Goal: Find specific page/section: Locate a particular part of the current website

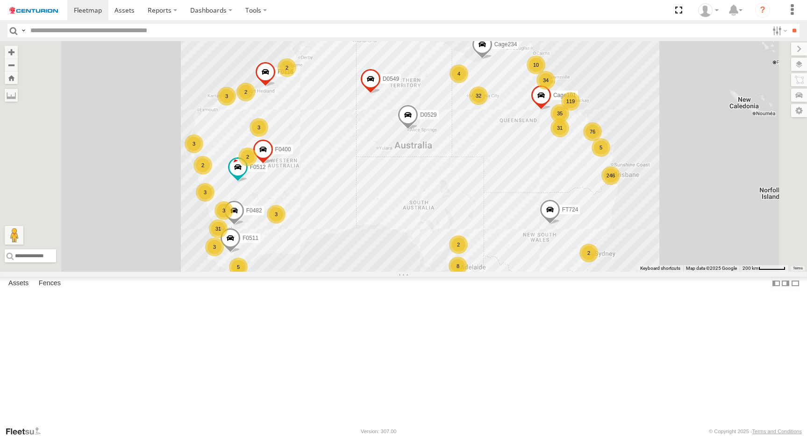
click at [146, 27] on input "text" at bounding box center [397, 31] width 741 height 14
paste input "*****"
type input "*****"
click at [788, 24] on input "**" at bounding box center [793, 31] width 11 height 14
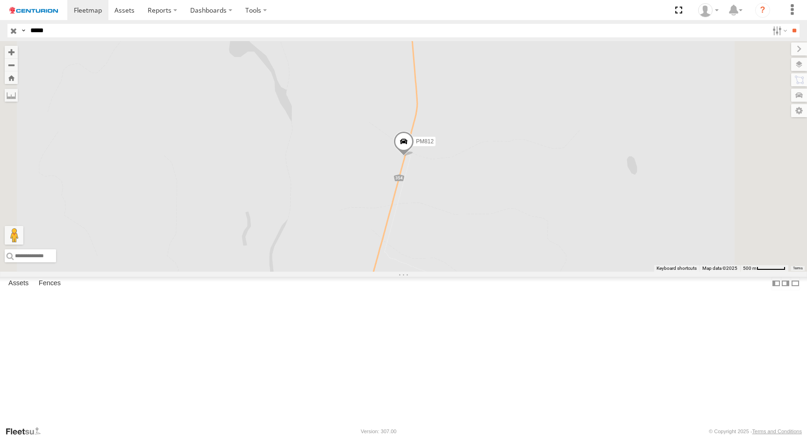
click at [0, 0] on div "PM812" at bounding box center [0, 0] width 0 height 0
click at [414, 157] on span at bounding box center [403, 144] width 21 height 25
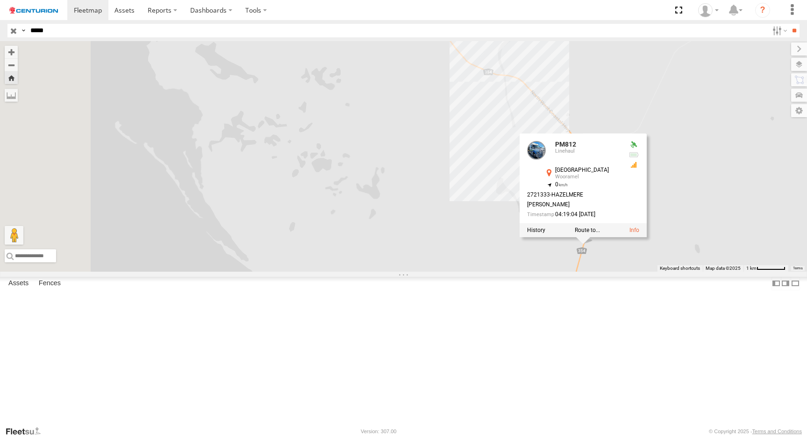
drag, startPoint x: 742, startPoint y: 353, endPoint x: 608, endPoint y: 306, distance: 140.9
click at [608, 272] on div "PM812 PM812 Linehaul [GEOGRAPHIC_DATA] -25.81413 , 114.30692 0 2721333-[PERSON_…" at bounding box center [403, 156] width 807 height 231
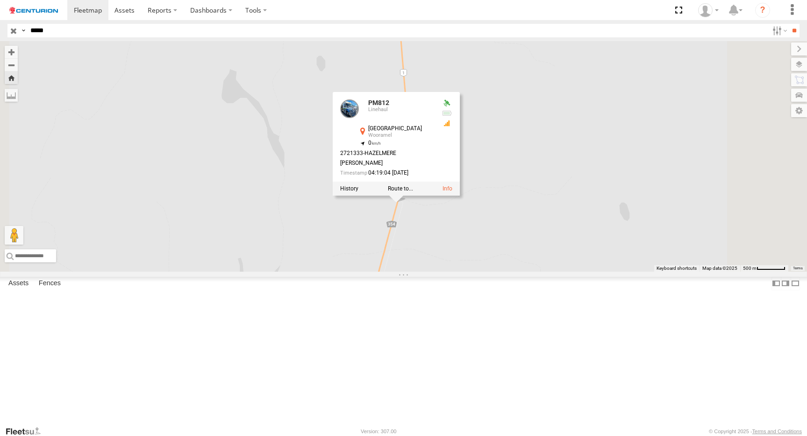
drag, startPoint x: 570, startPoint y: 279, endPoint x: 574, endPoint y: 327, distance: 47.8
click at [563, 272] on div "PM812 PM812 Linehaul [GEOGRAPHIC_DATA] -25.81413 , 114.30692 0 2721333-[PERSON_…" at bounding box center [403, 156] width 807 height 231
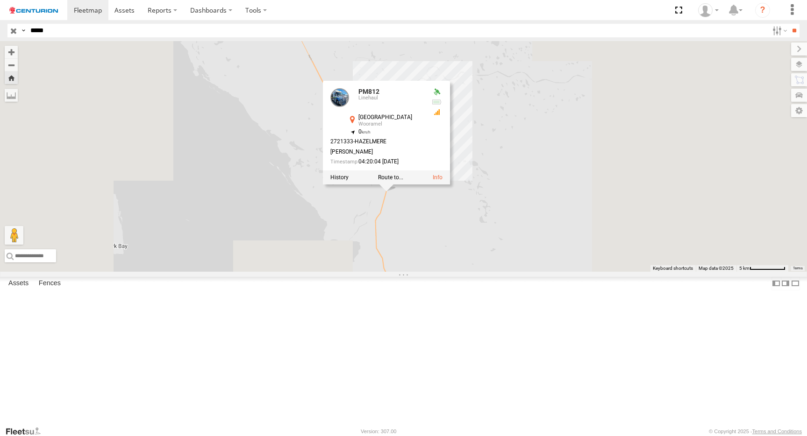
drag, startPoint x: 372, startPoint y: 114, endPoint x: 434, endPoint y: 283, distance: 179.7
click at [434, 272] on div "PM812 PM812 Linehaul [GEOGRAPHIC_DATA] -25.81413 , 114.30692 0 2721333-[PERSON_…" at bounding box center [403, 156] width 807 height 231
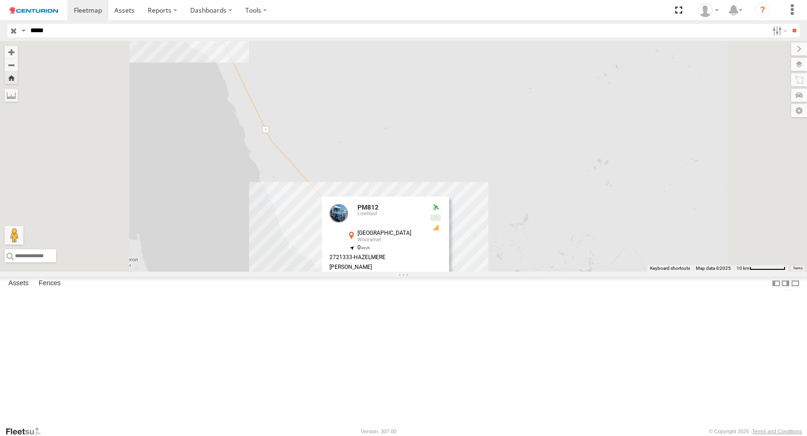
drag, startPoint x: 322, startPoint y: 132, endPoint x: 360, endPoint y: 227, distance: 102.3
click at [360, 227] on div "PM812 PM812 Linehaul [GEOGRAPHIC_DATA] -25.81413 , 114.30692 0 2721333-[PERSON_…" at bounding box center [403, 156] width 807 height 231
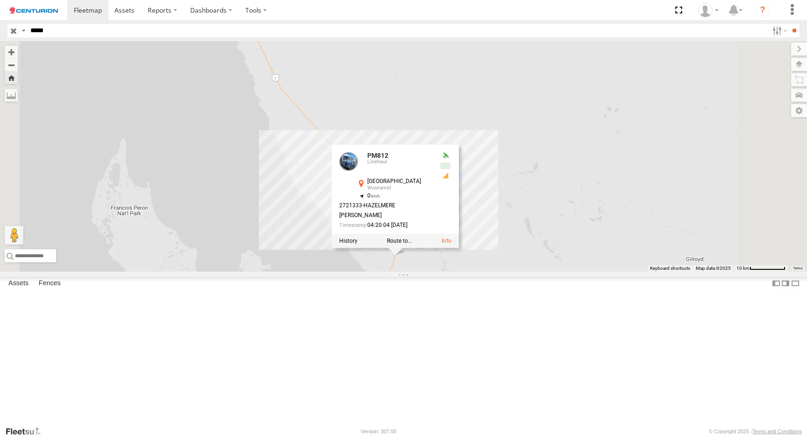
drag, startPoint x: 345, startPoint y: 154, endPoint x: 337, endPoint y: 102, distance: 52.4
click at [337, 102] on div "PM812 PM812 Linehaul [GEOGRAPHIC_DATA] -25.81413 , 114.30692 0 2721333-[PERSON_…" at bounding box center [403, 156] width 807 height 231
